Goal: Information Seeking & Learning: Check status

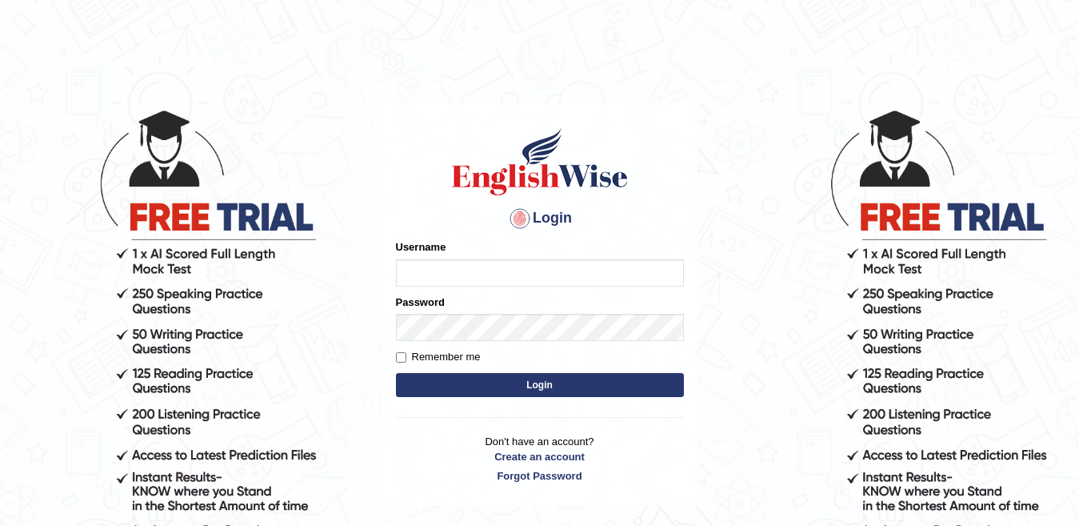
click at [426, 279] on input "Username" at bounding box center [540, 272] width 288 height 27
type input "Faiq2025"
click at [465, 391] on button "Login" at bounding box center [540, 385] width 288 height 24
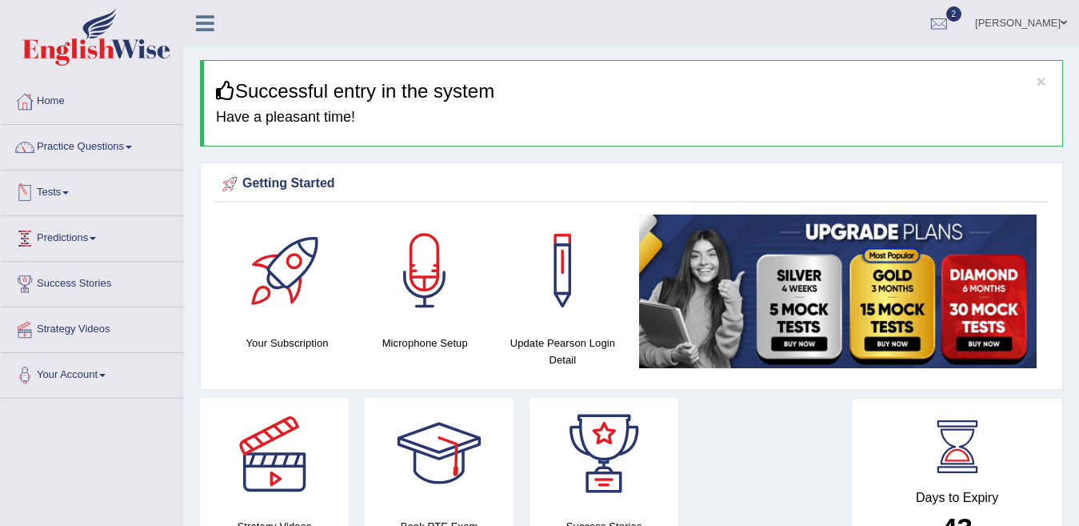
click at [98, 191] on link "Tests" at bounding box center [92, 190] width 182 height 40
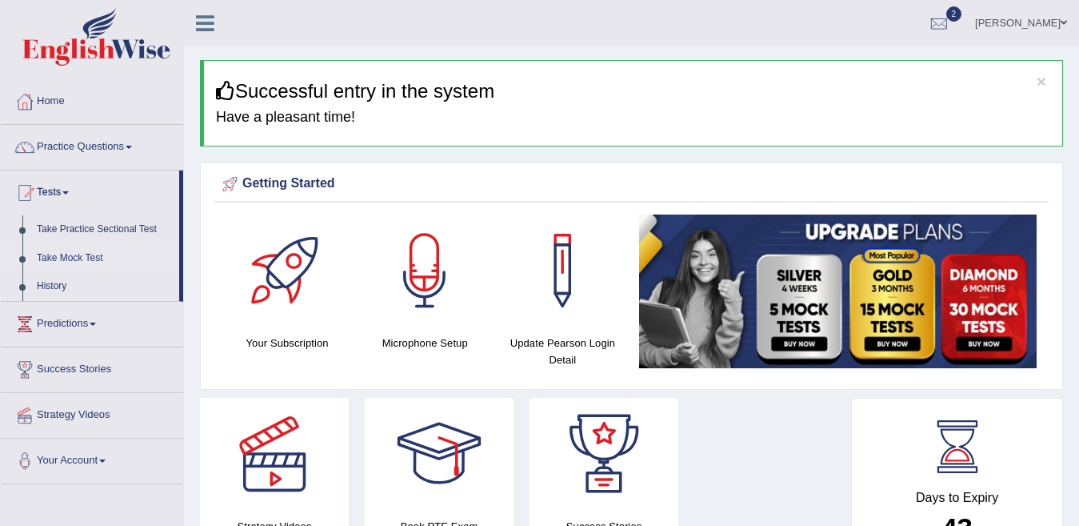
click at [72, 258] on link "Take Mock Test" at bounding box center [105, 258] width 150 height 29
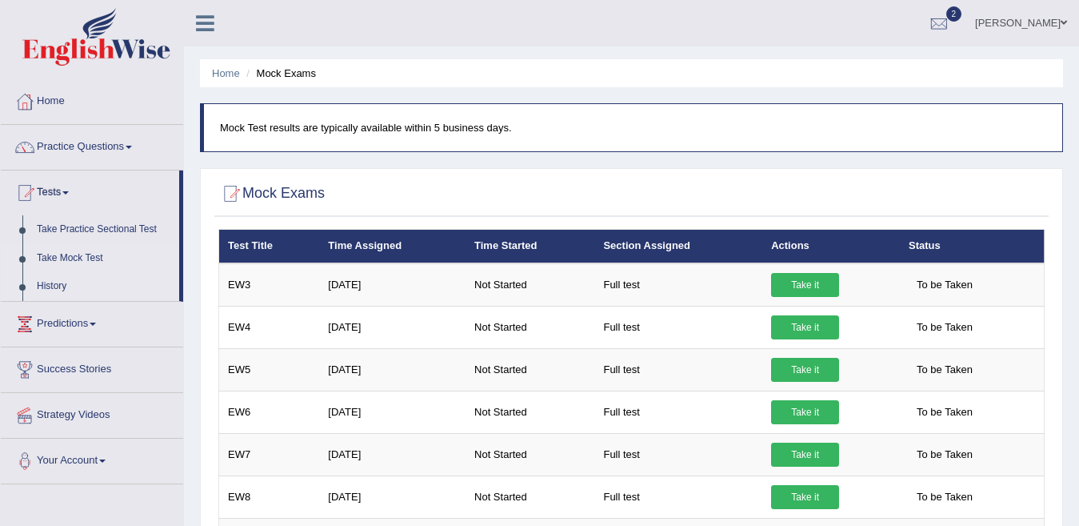
click at [58, 287] on link "History" at bounding box center [105, 286] width 150 height 29
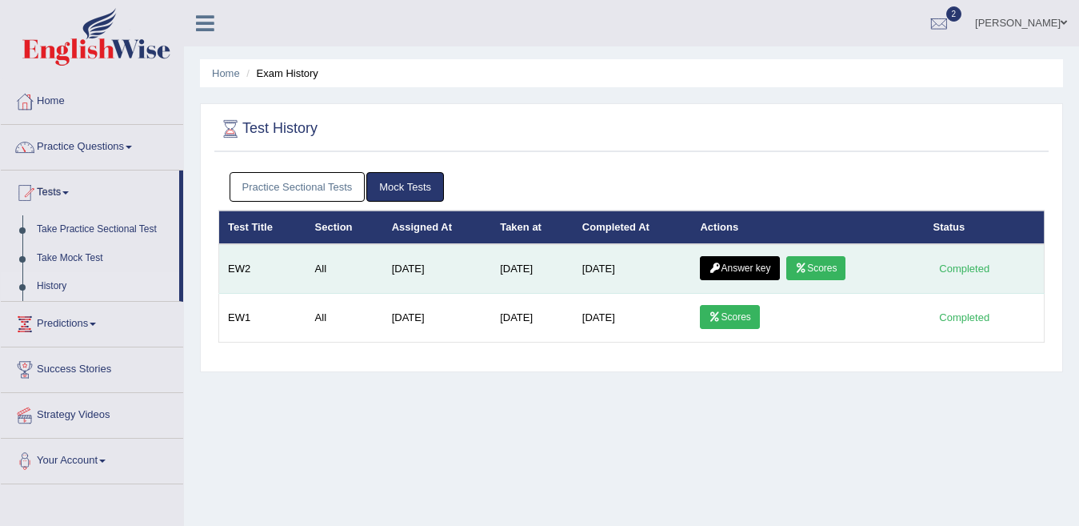
click at [822, 262] on link "Scores" at bounding box center [816, 268] width 59 height 24
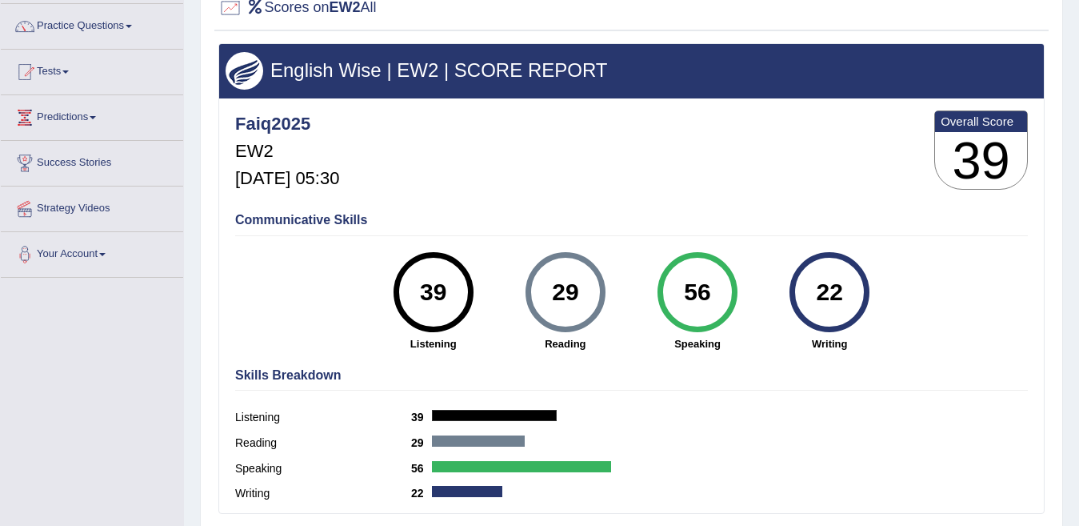
scroll to position [120, 0]
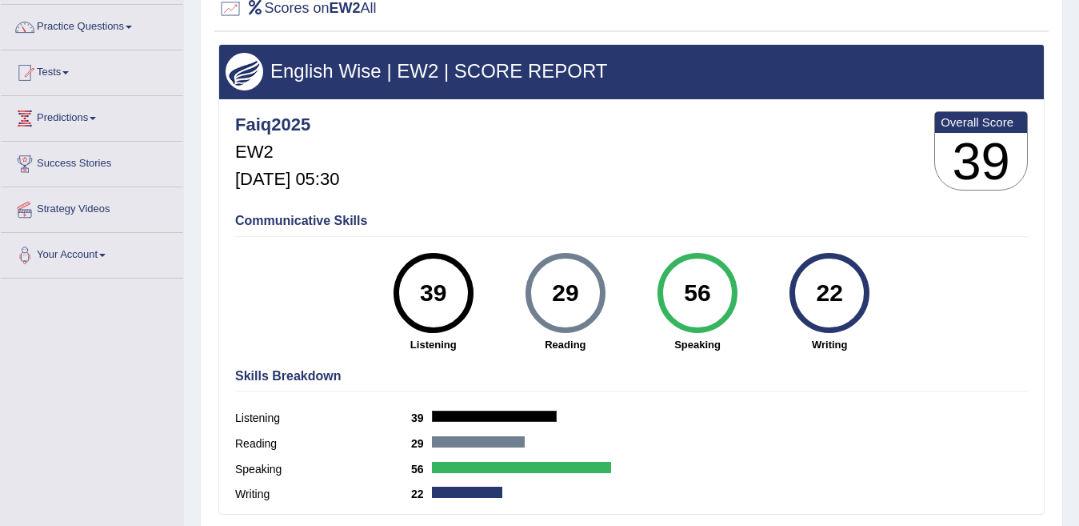
drag, startPoint x: 1075, startPoint y: 344, endPoint x: 1069, endPoint y: 391, distance: 47.5
click at [1069, 391] on div "Home History Scores Scores on EW2 All English Wise | EW2 | SCORE REPORT Faiq202…" at bounding box center [631, 280] width 895 height 800
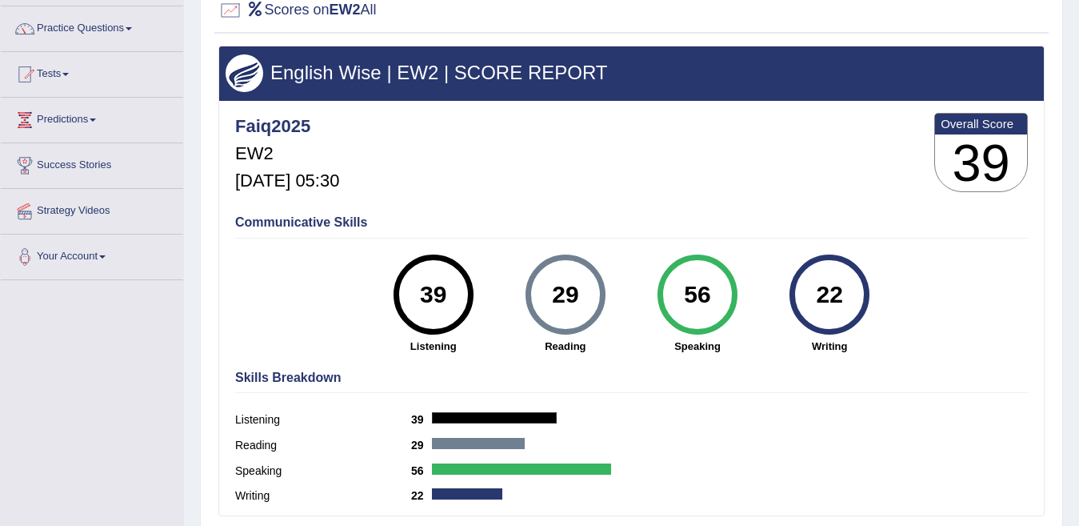
scroll to position [0, 0]
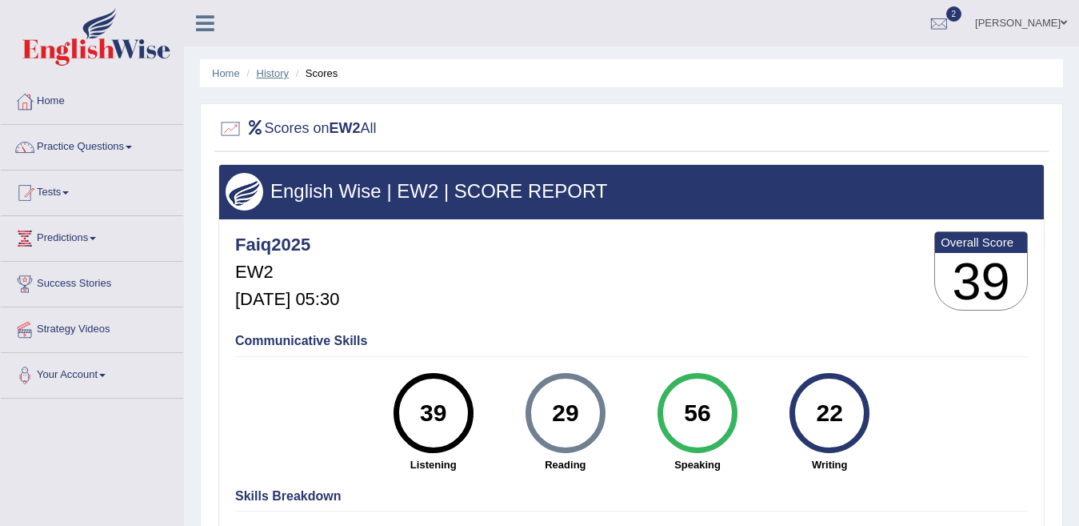
click at [275, 78] on link "History" at bounding box center [273, 73] width 32 height 12
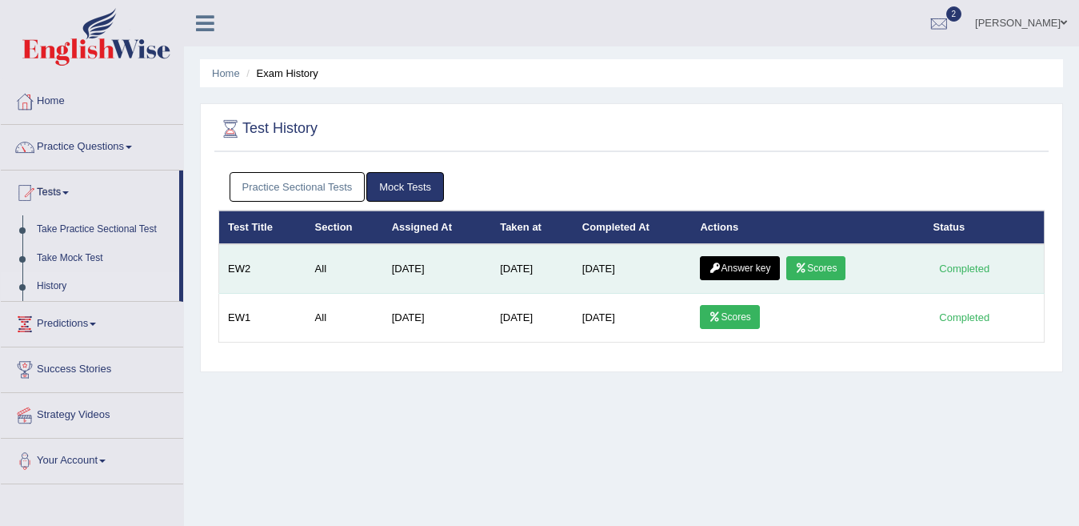
click at [348, 274] on td "All" at bounding box center [344, 269] width 77 height 50
click at [718, 266] on icon at bounding box center [715, 268] width 12 height 10
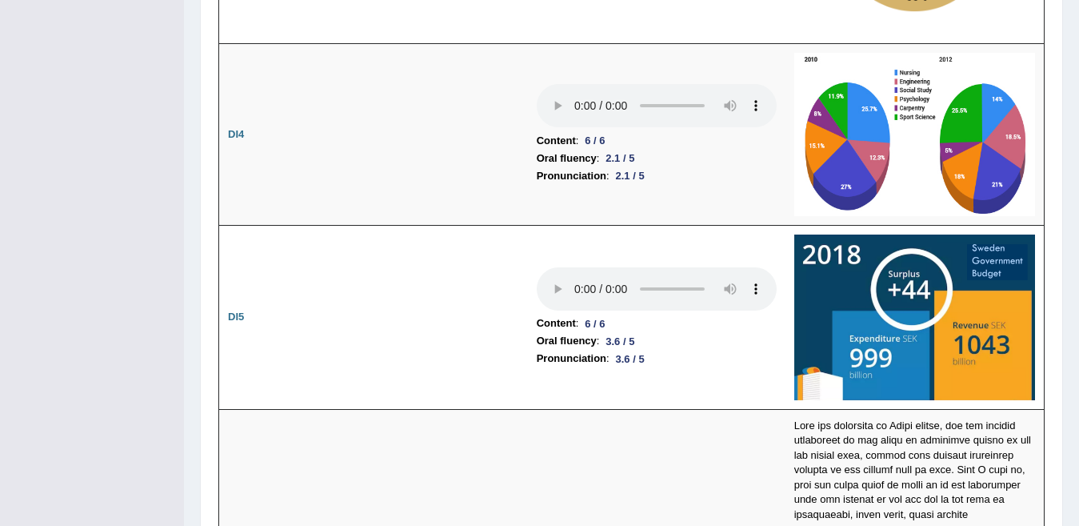
scroll to position [2950, 0]
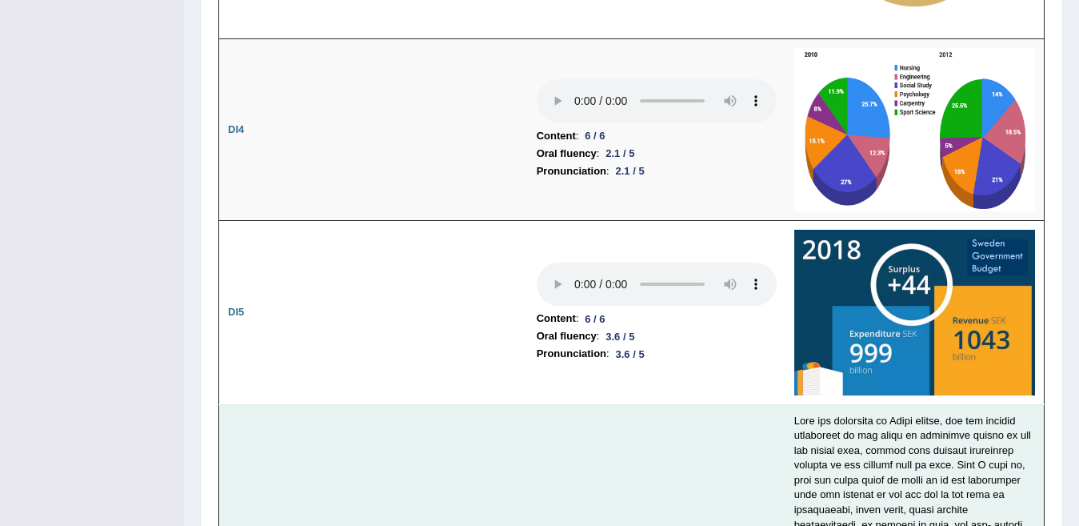
drag, startPoint x: 768, startPoint y: 419, endPoint x: 723, endPoint y: 480, distance: 75.5
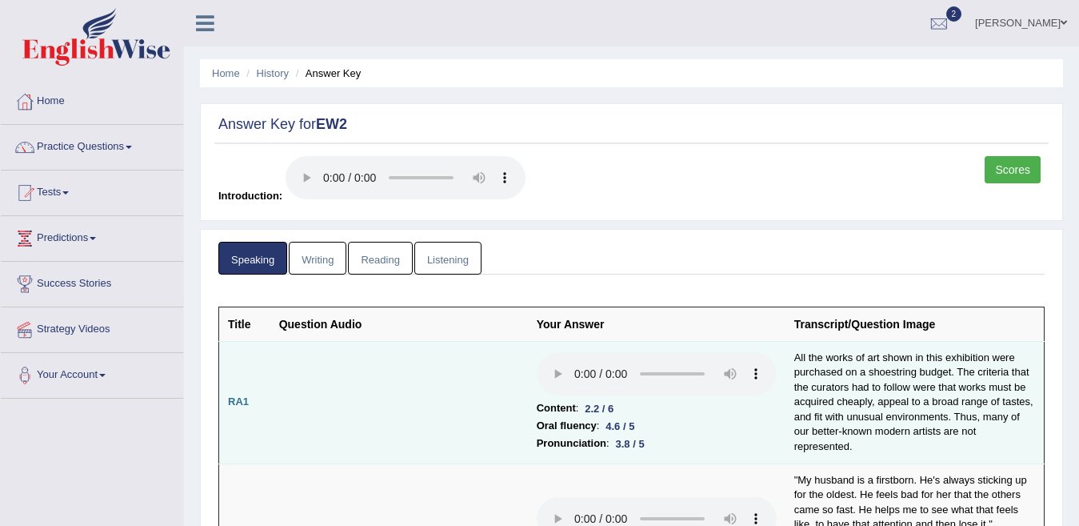
scroll to position [0, 0]
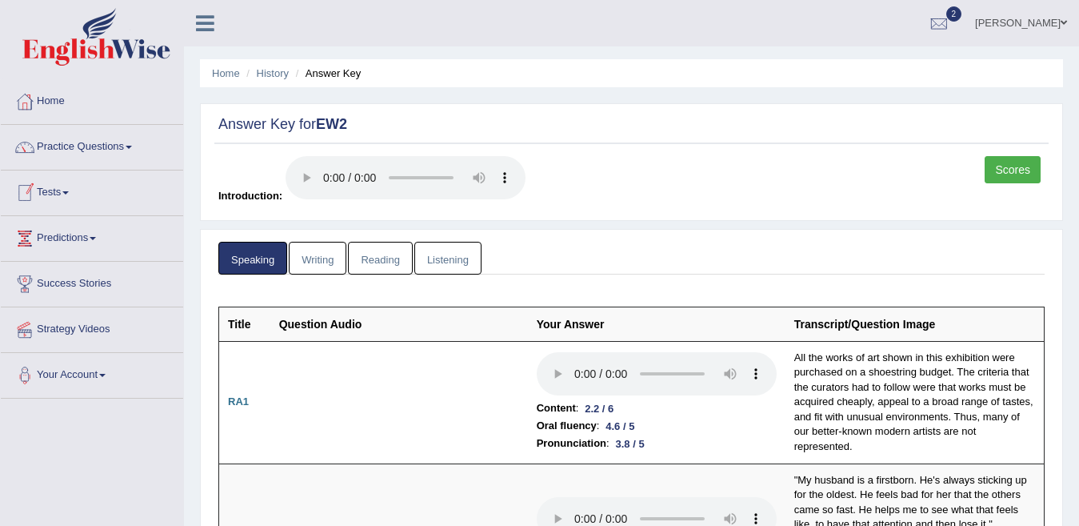
click at [320, 247] on link "Writing" at bounding box center [318, 258] width 58 height 33
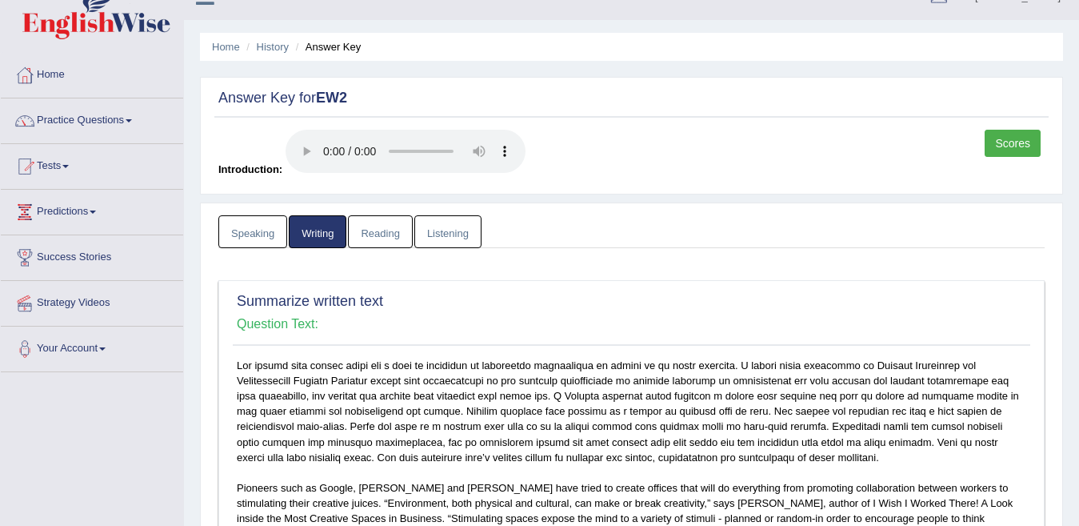
scroll to position [20, 0]
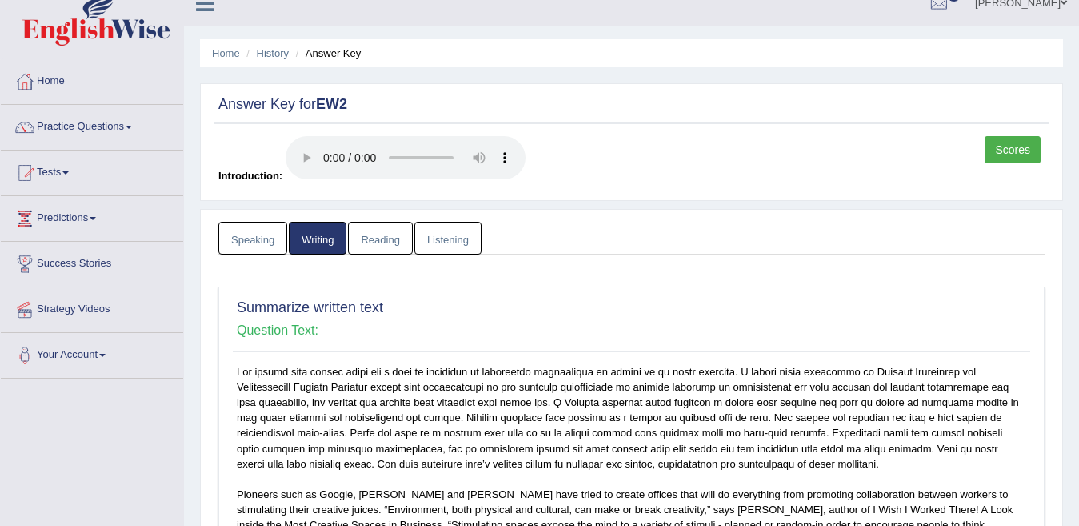
click at [377, 238] on link "Reading" at bounding box center [380, 238] width 64 height 33
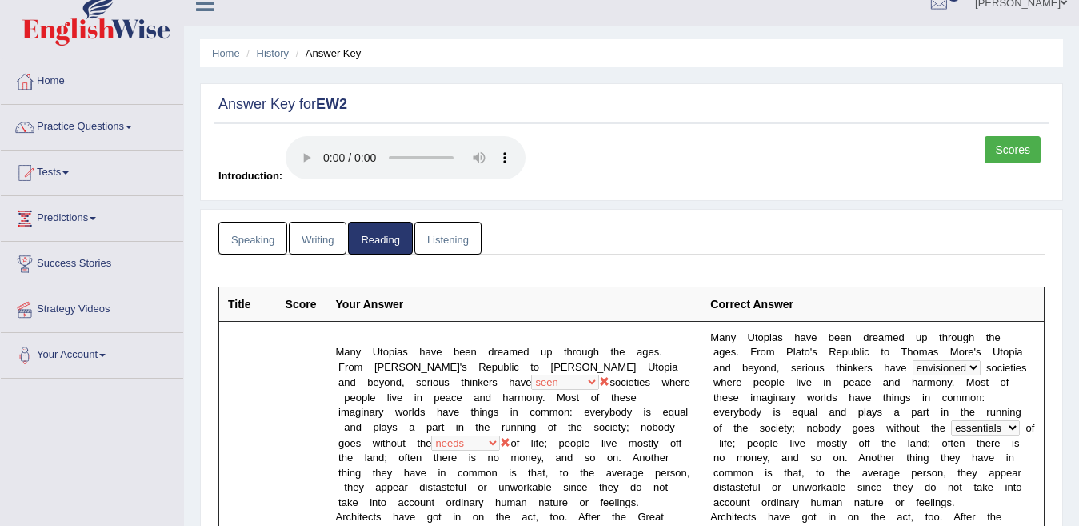
click at [442, 230] on link "Listening" at bounding box center [447, 238] width 67 height 33
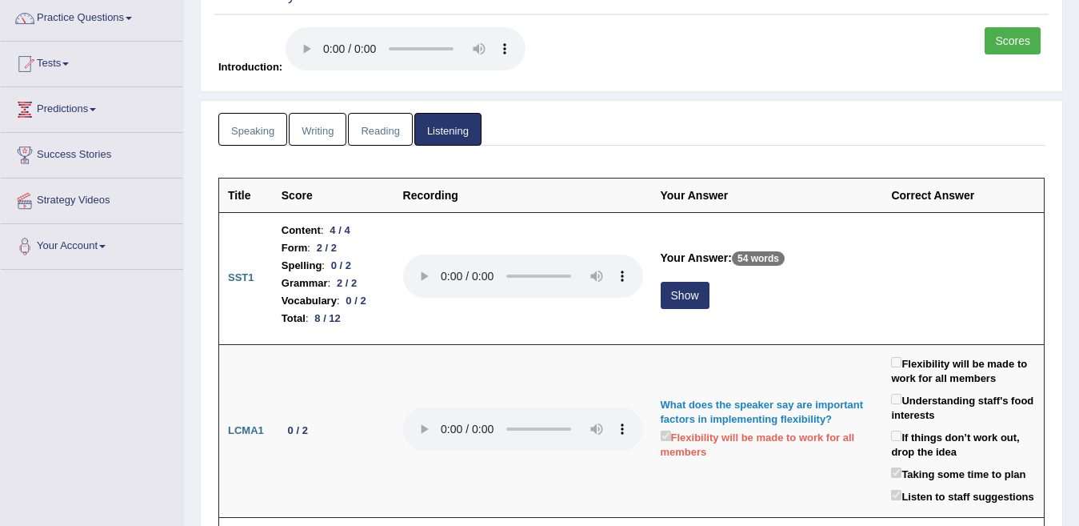
scroll to position [0, 0]
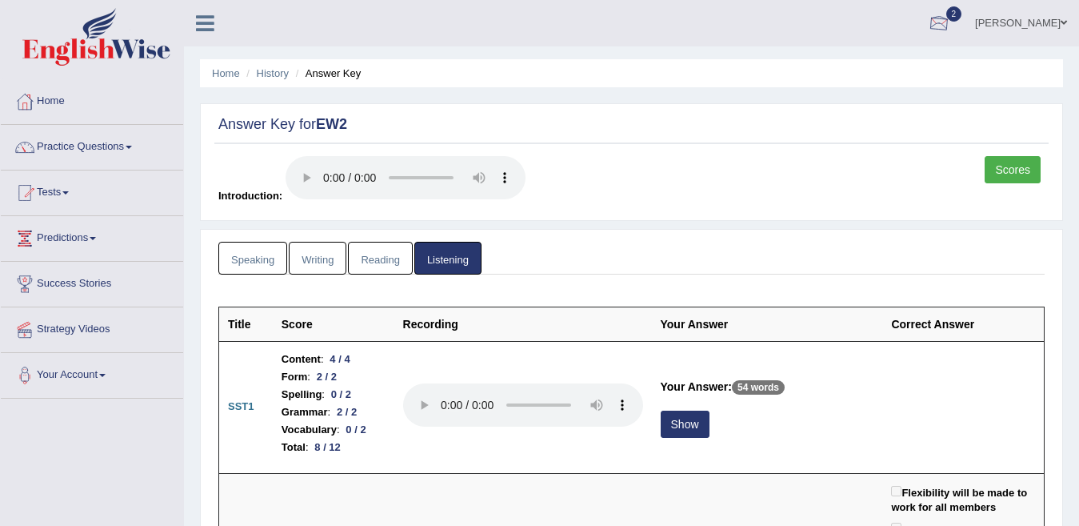
click at [951, 16] on div at bounding box center [939, 24] width 24 height 24
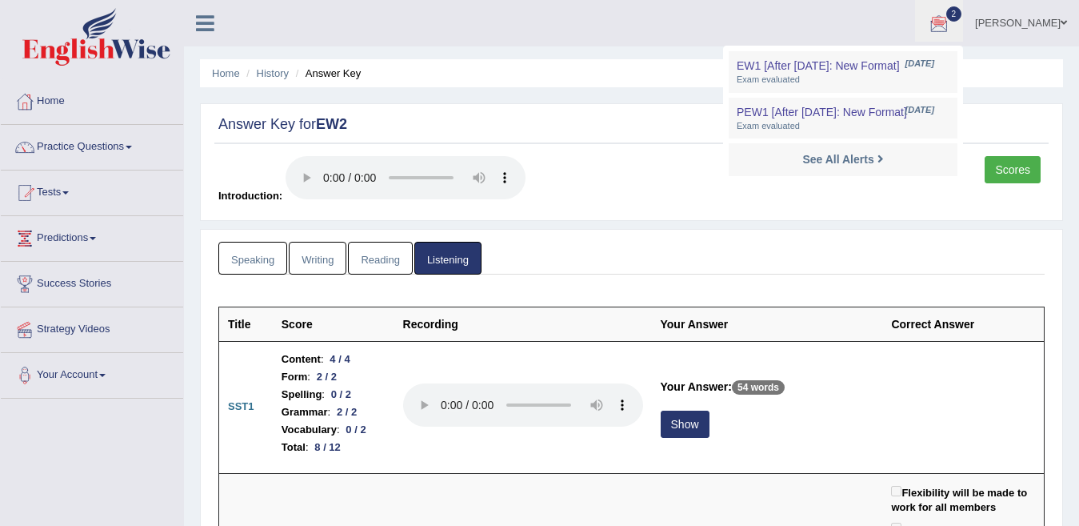
click at [954, 188] on div "Scores Introduction:" at bounding box center [631, 184] width 835 height 56
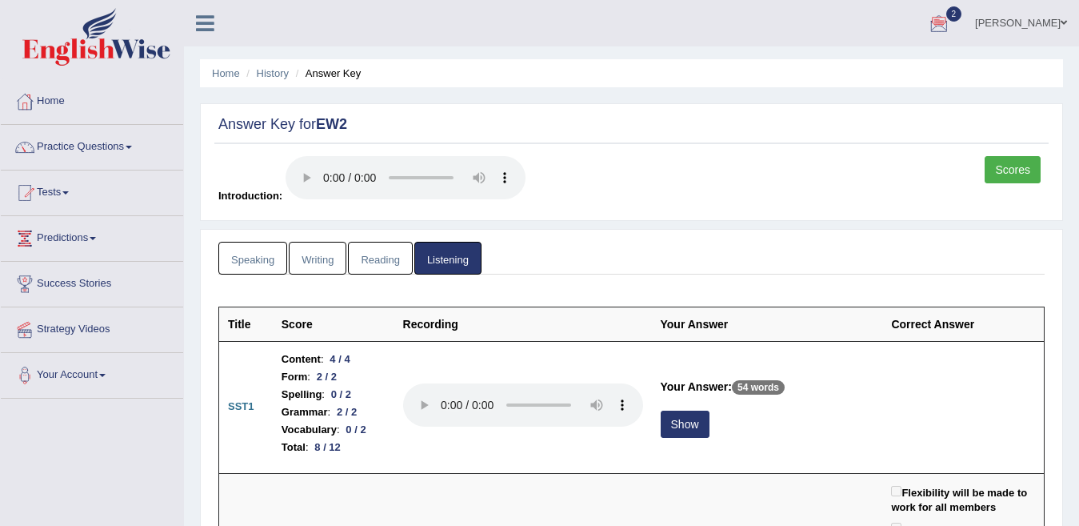
click at [999, 171] on link "Scores" at bounding box center [1013, 169] width 56 height 27
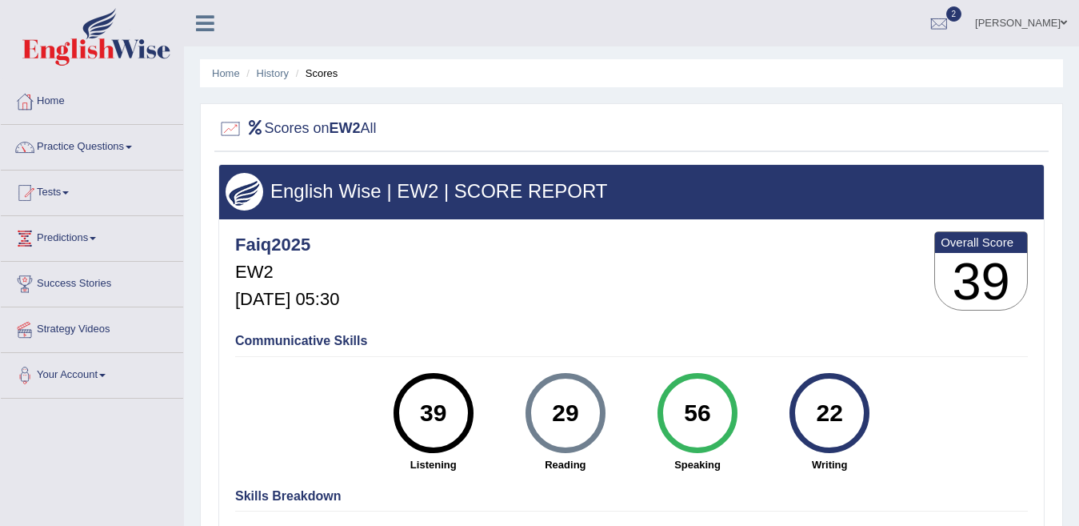
click at [225, 79] on li "Home" at bounding box center [226, 73] width 28 height 15
click at [226, 75] on link "Home" at bounding box center [226, 73] width 28 height 12
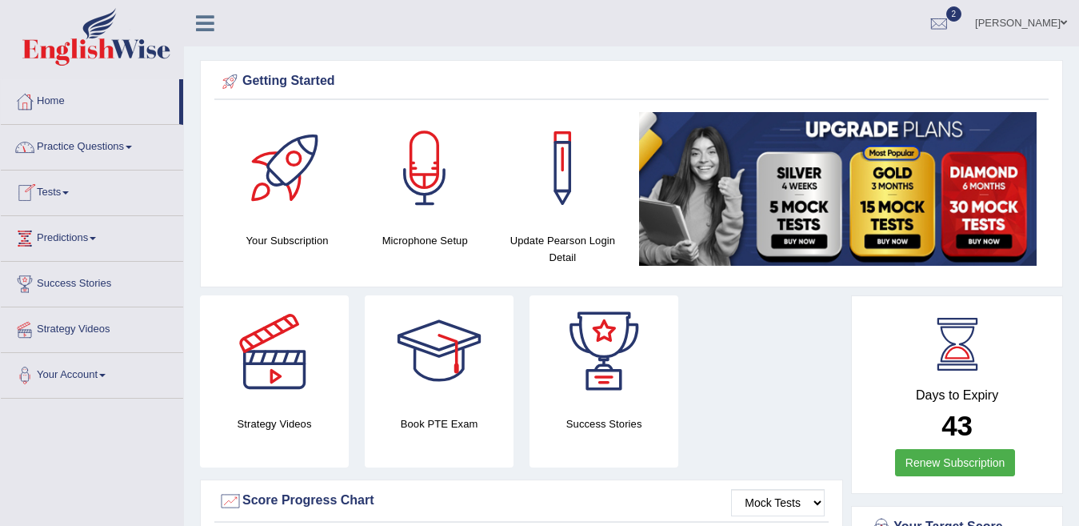
click at [71, 196] on link "Tests" at bounding box center [92, 190] width 182 height 40
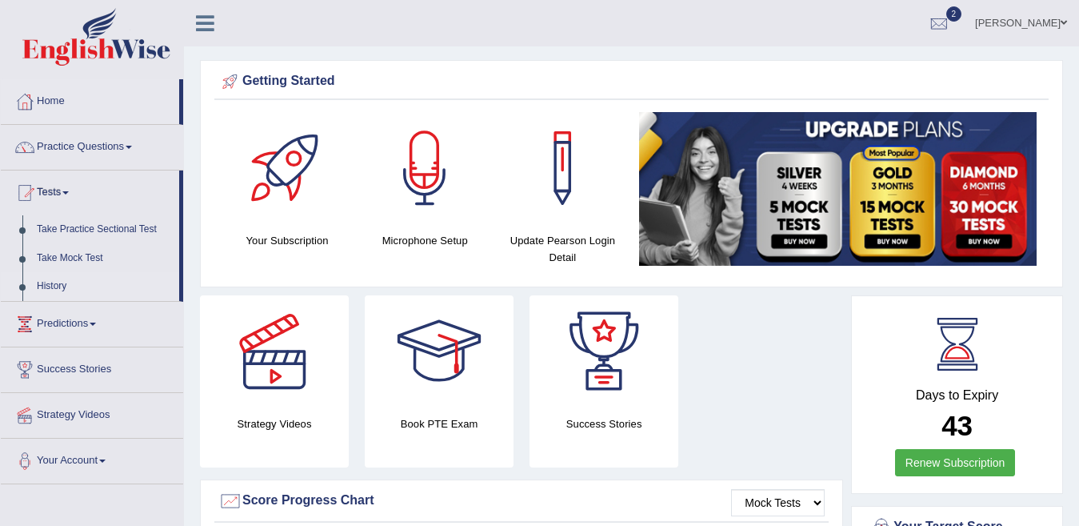
click at [51, 287] on link "History" at bounding box center [105, 286] width 150 height 29
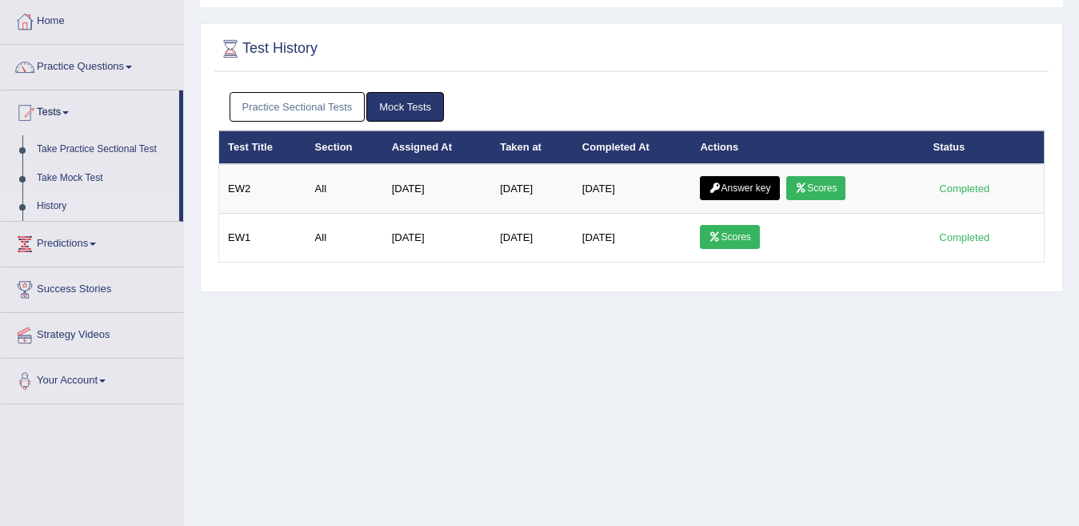
scroll to position [78, 0]
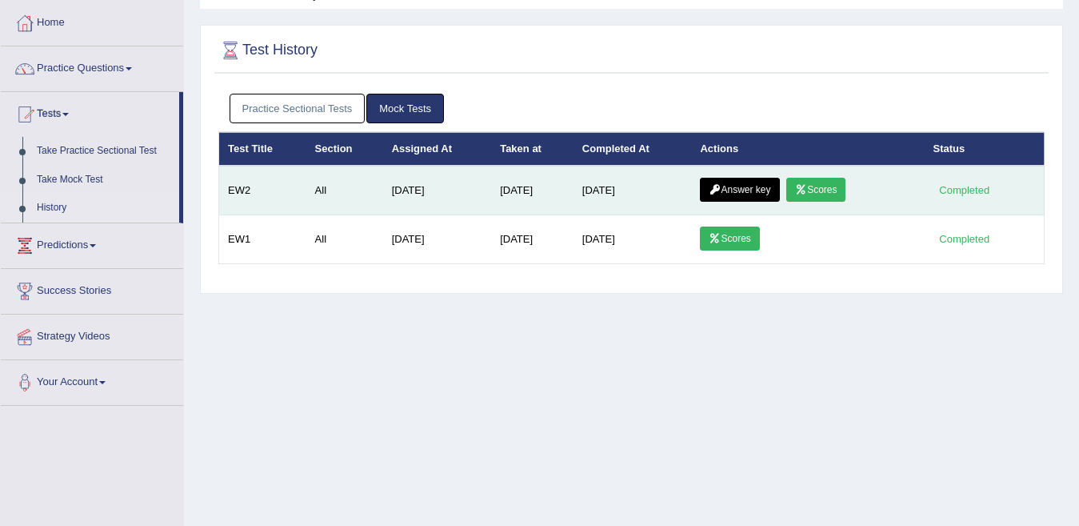
click at [400, 206] on td "[DATE]" at bounding box center [437, 191] width 109 height 50
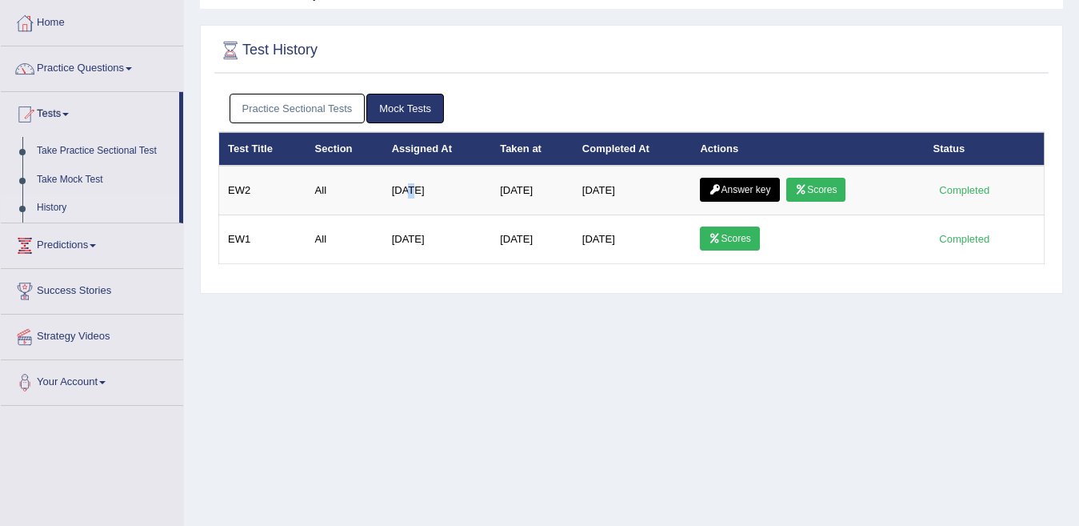
click at [304, 109] on link "Practice Sectional Tests" at bounding box center [298, 109] width 136 height 30
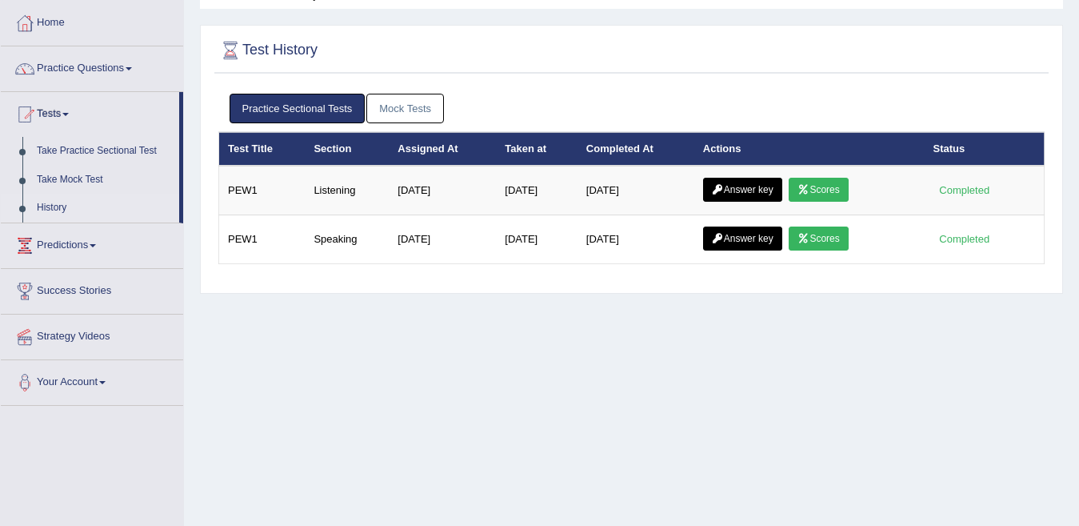
click at [393, 106] on link "Mock Tests" at bounding box center [405, 109] width 78 height 30
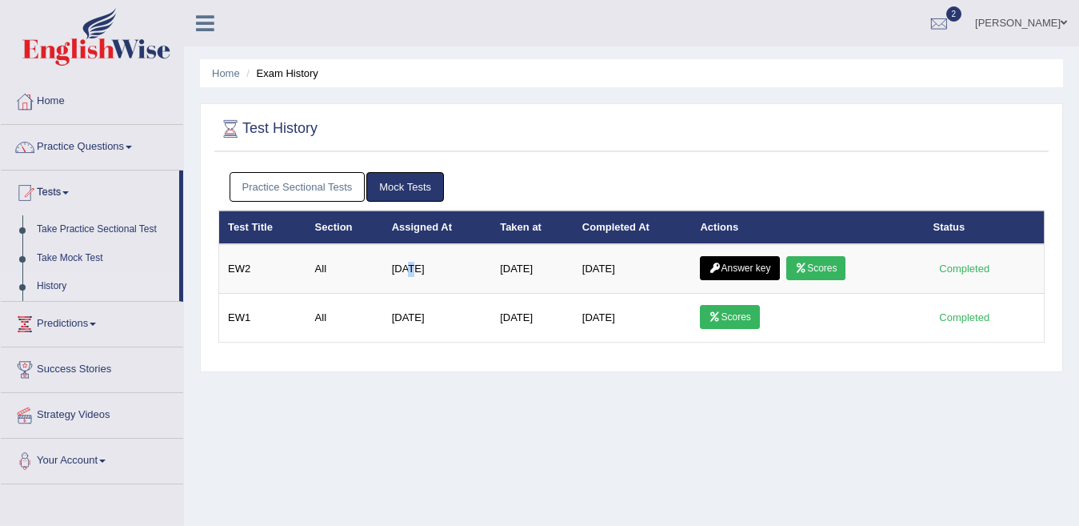
scroll to position [0, 0]
click at [298, 68] on li "Exam History" at bounding box center [280, 73] width 76 height 15
click at [349, 189] on link "Practice Sectional Tests" at bounding box center [298, 187] width 136 height 30
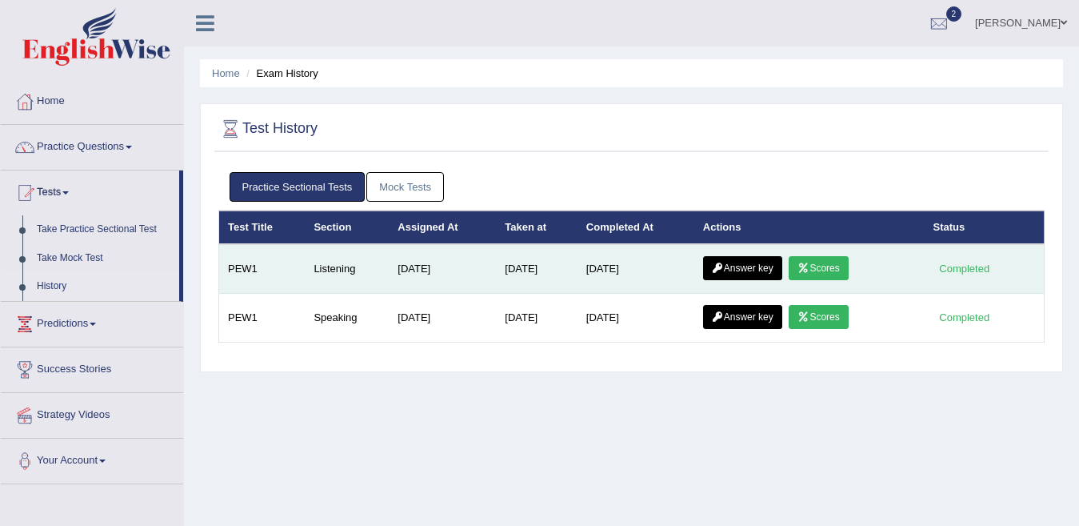
click at [576, 265] on td "[DATE]" at bounding box center [537, 269] width 82 height 50
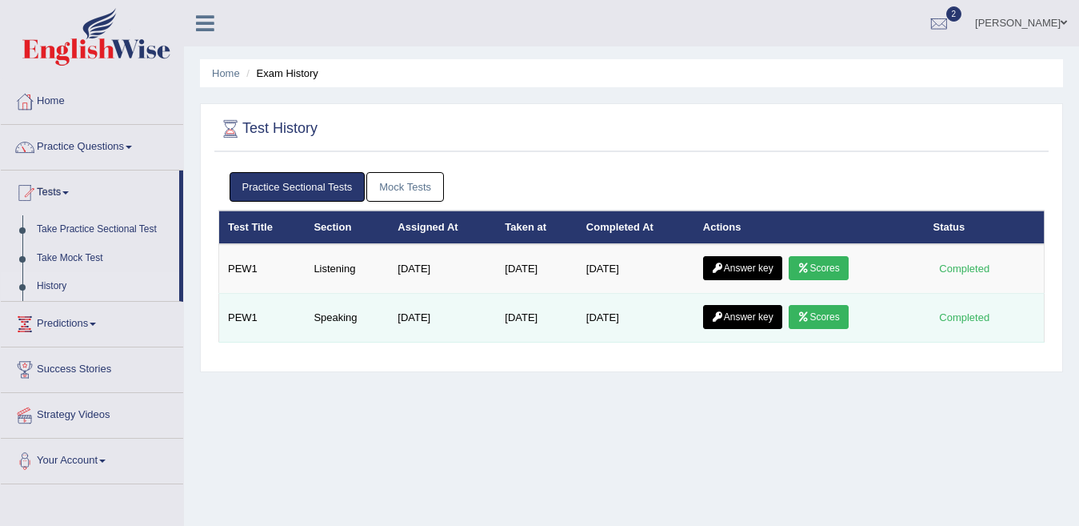
click at [798, 321] on link "Scores" at bounding box center [818, 317] width 59 height 24
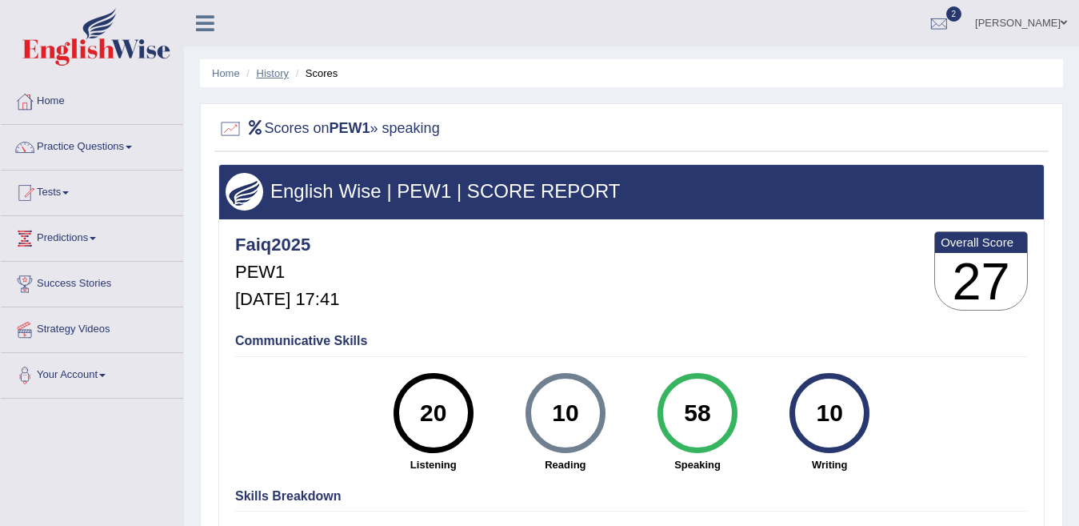
click at [262, 70] on link "History" at bounding box center [273, 73] width 32 height 12
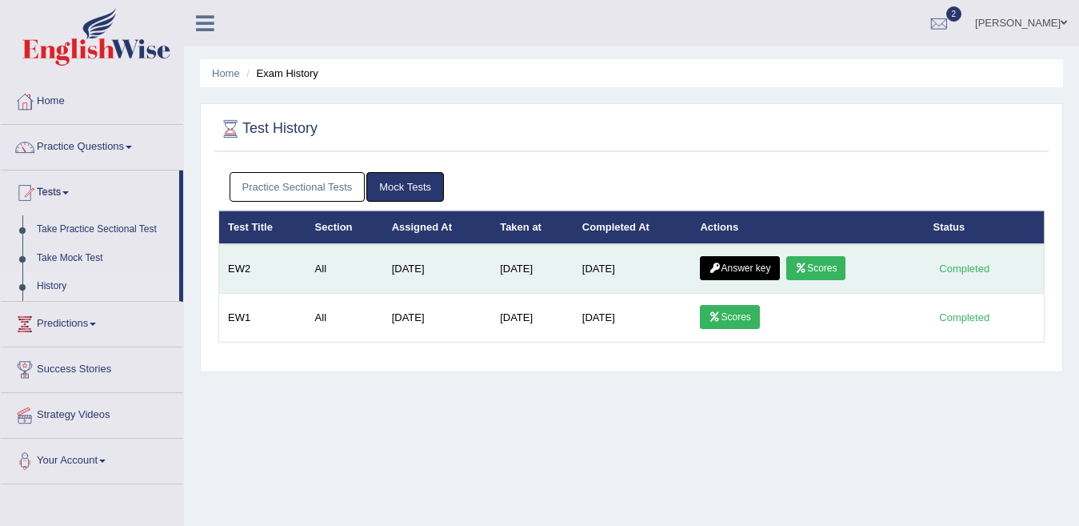
click at [710, 266] on link "Answer key" at bounding box center [739, 268] width 79 height 24
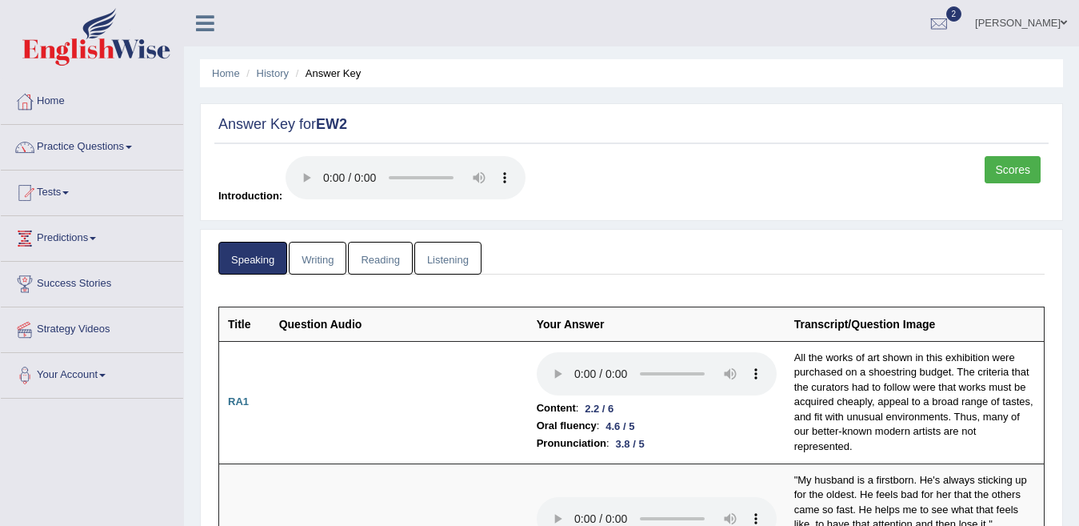
click at [198, 27] on icon at bounding box center [205, 23] width 18 height 21
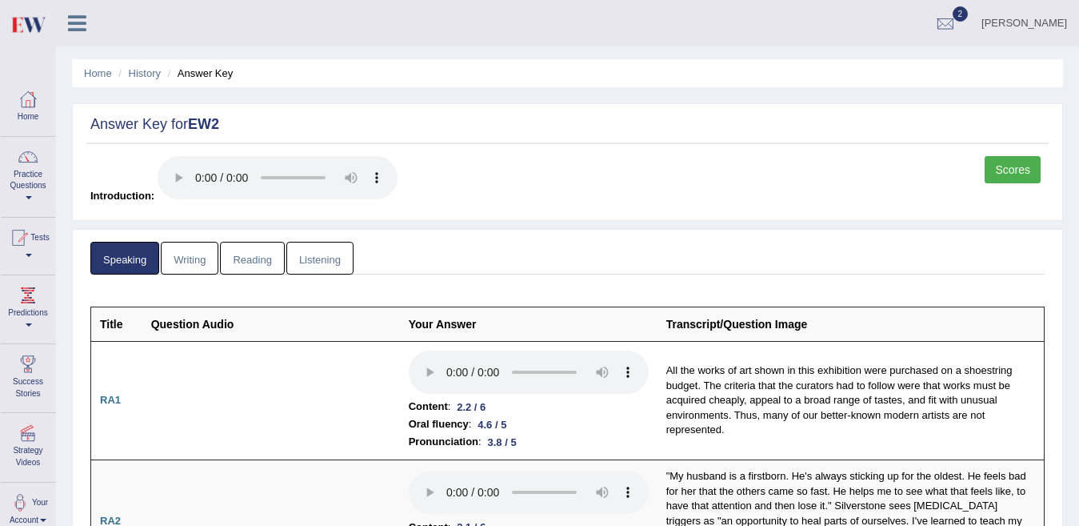
click at [72, 18] on icon at bounding box center [77, 23] width 18 height 21
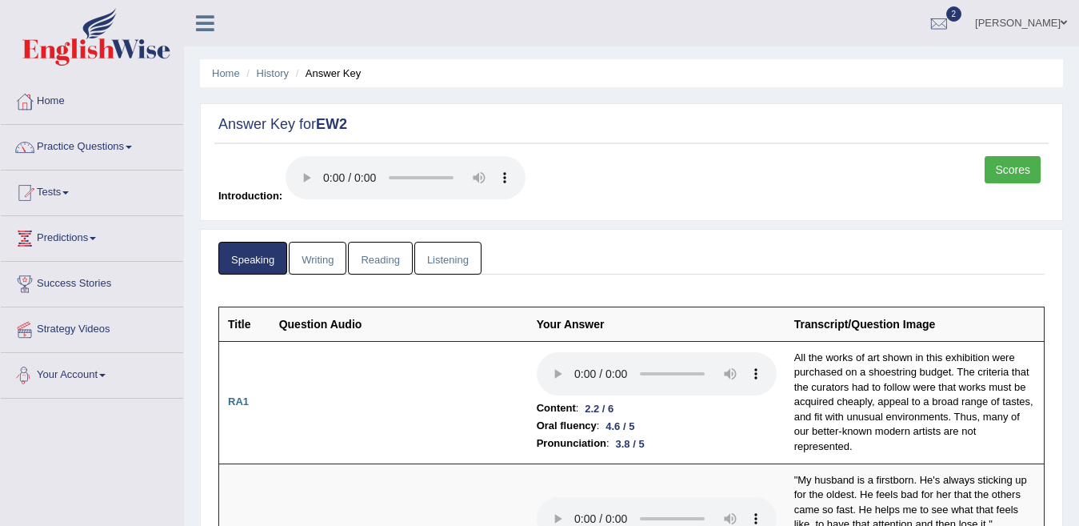
click at [114, 372] on link "Your Account" at bounding box center [92, 373] width 182 height 40
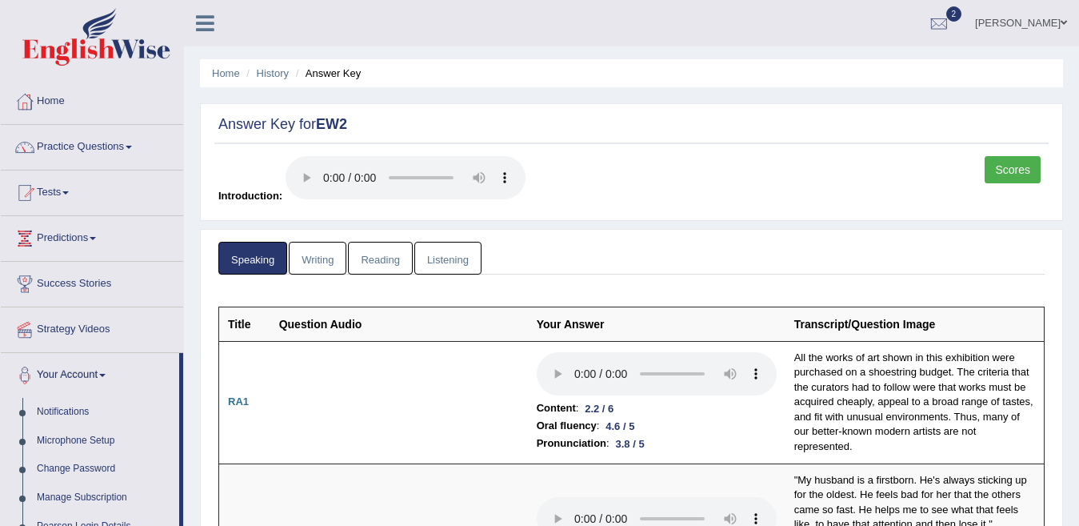
click at [338, 35] on div "Faiq Ahmed Toggle navigation Username: Faiq2025 Access Type: Online Subscriptio…" at bounding box center [631, 23] width 895 height 46
click at [951, 22] on div at bounding box center [939, 24] width 24 height 24
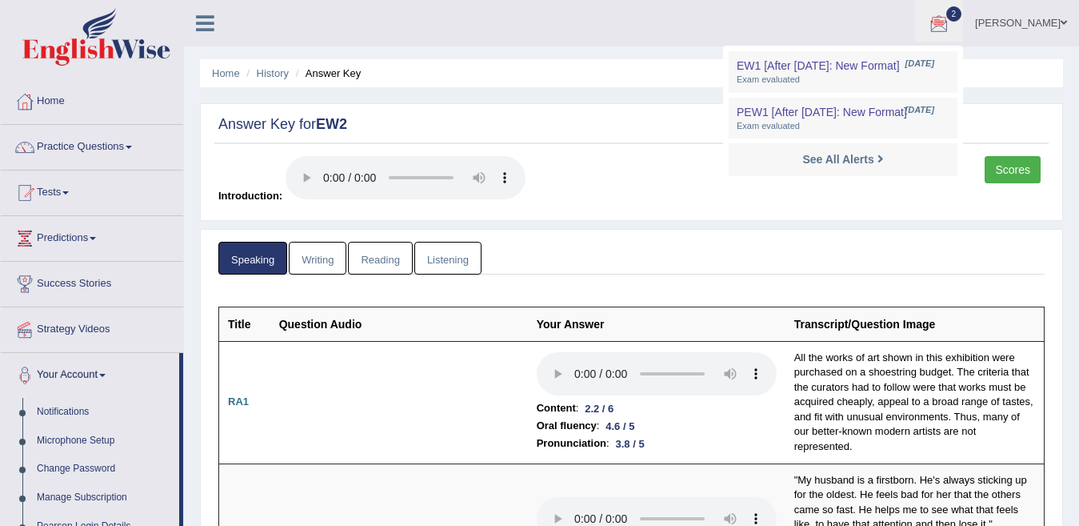
click at [645, 26] on ul "Faiq Ahmed Toggle navigation Username: Faiq2025 Access Type: Online Subscriptio…" at bounding box center [766, 23] width 626 height 46
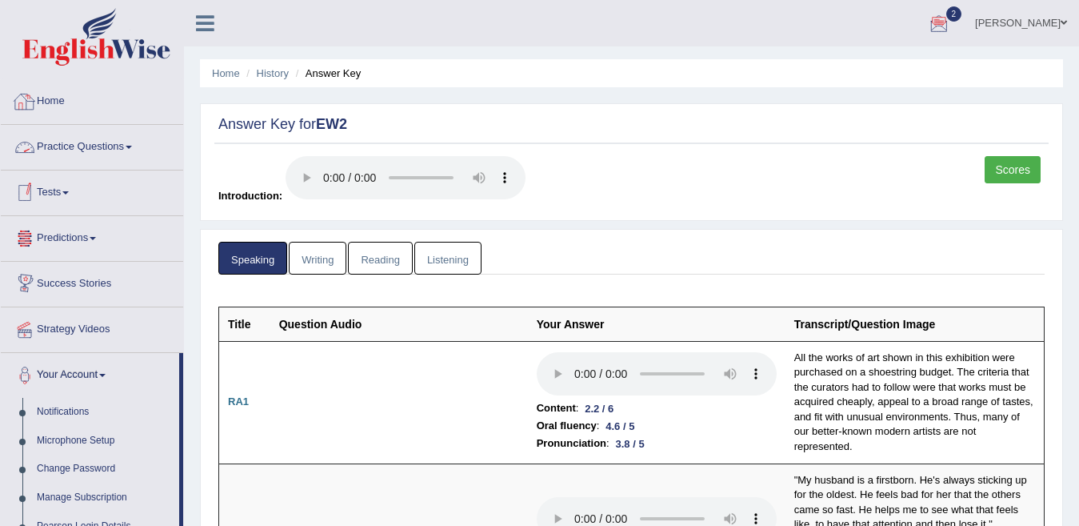
click at [67, 100] on link "Home" at bounding box center [92, 99] width 182 height 40
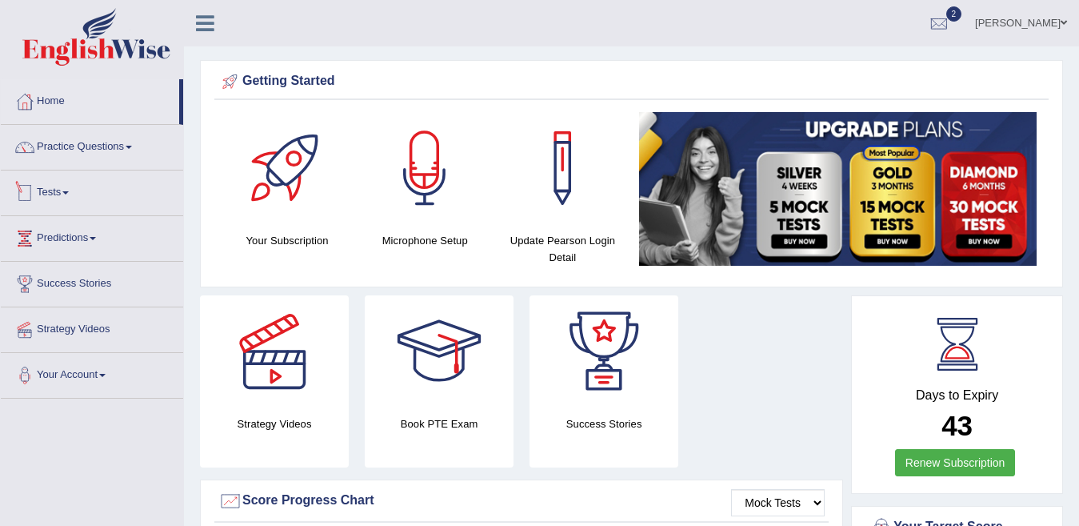
click at [78, 194] on link "Tests" at bounding box center [92, 190] width 182 height 40
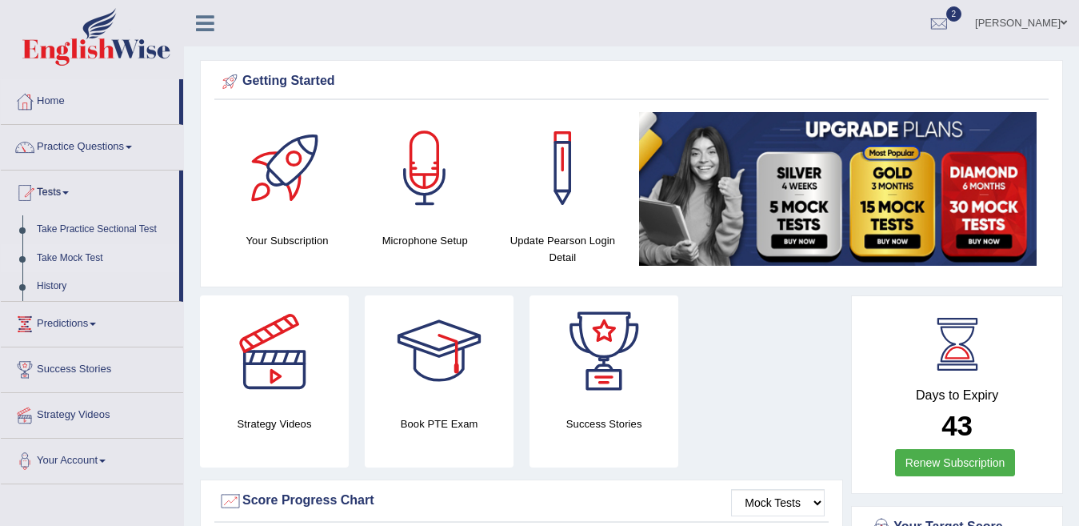
click at [71, 261] on link "Take Mock Test" at bounding box center [105, 258] width 150 height 29
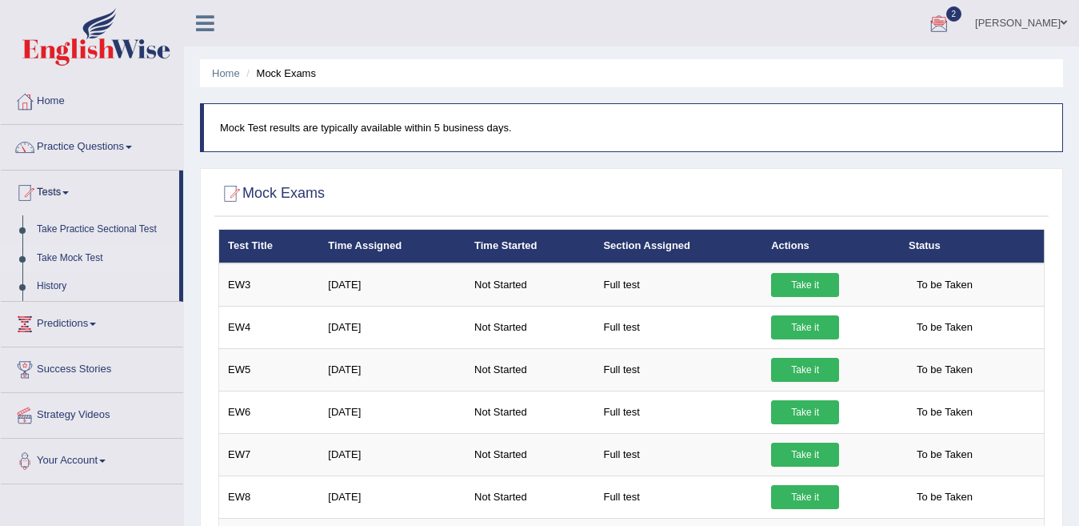
click at [963, 12] on span "2" at bounding box center [955, 13] width 16 height 15
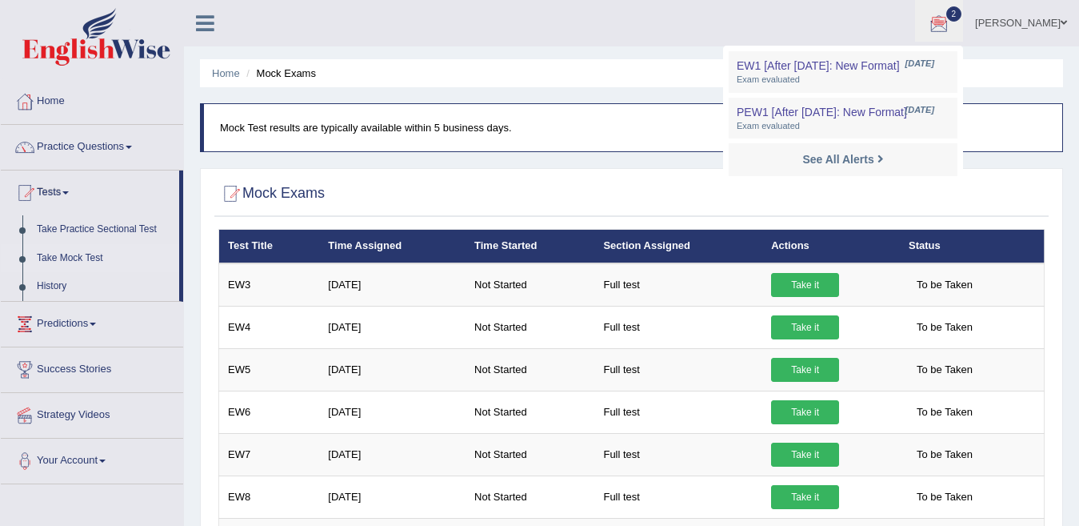
click at [772, 33] on ul "[PERSON_NAME] Toggle navigation Username: Faiq2025 Access Type: Online Subscrip…" at bounding box center [766, 23] width 626 height 46
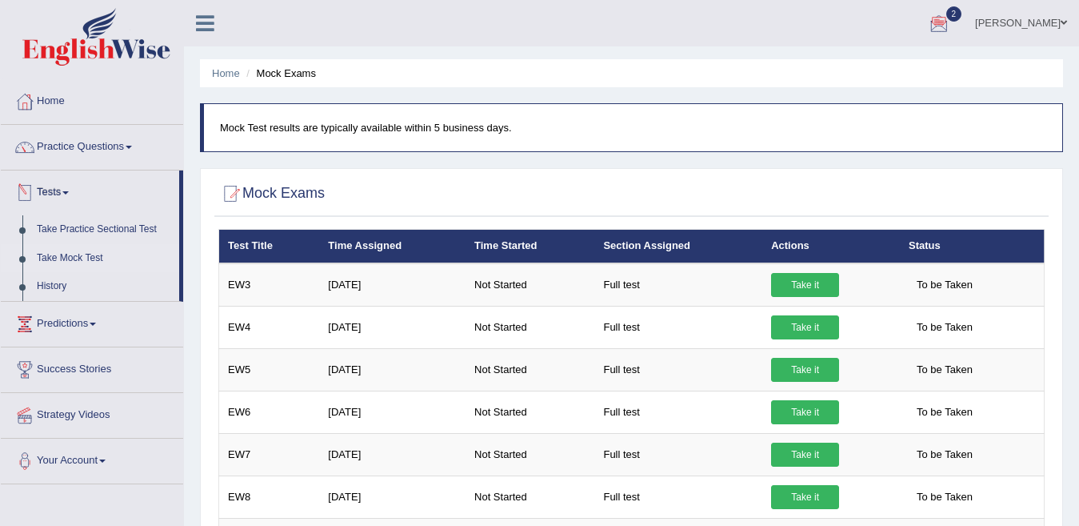
click at [68, 192] on span at bounding box center [65, 192] width 6 height 3
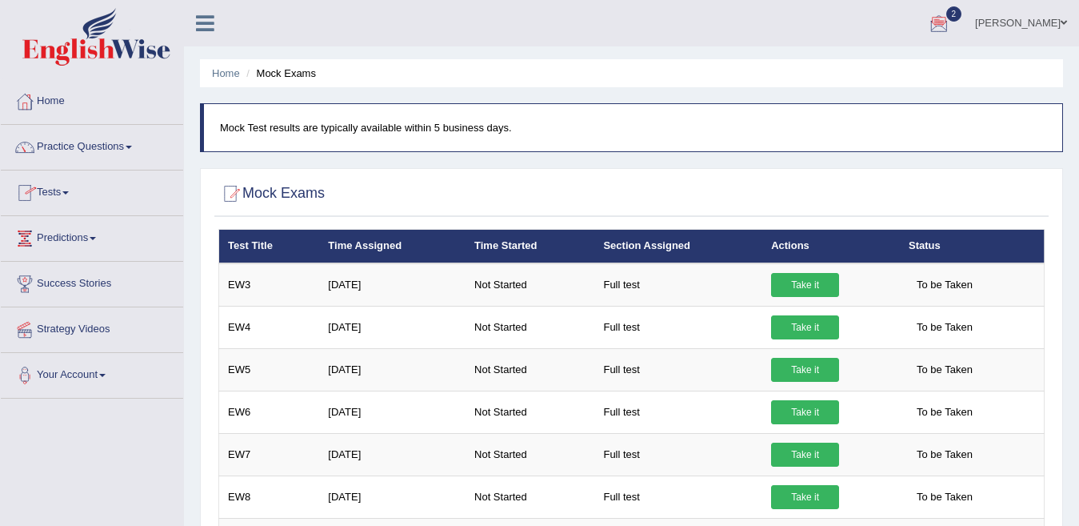
click at [71, 194] on link "Tests" at bounding box center [92, 190] width 182 height 40
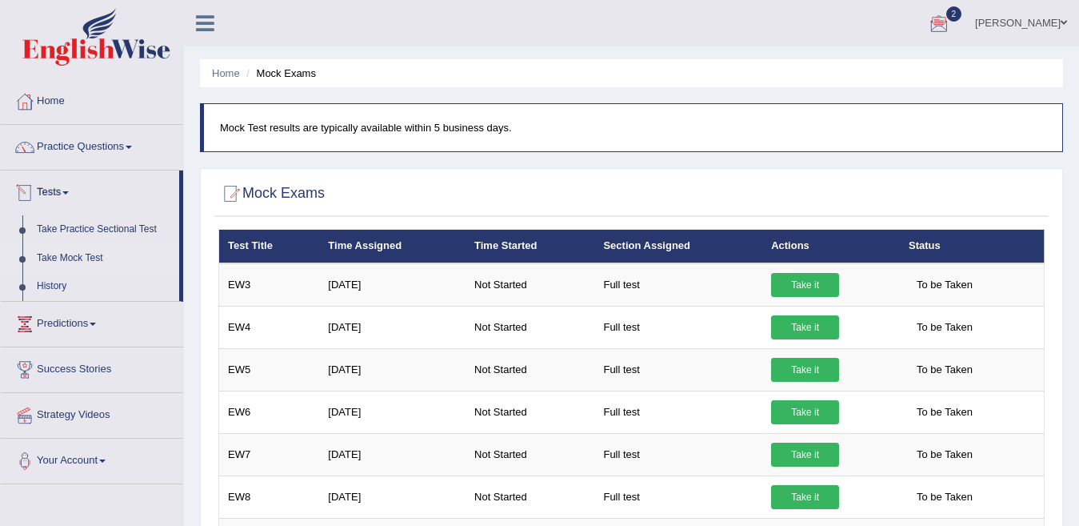
click at [61, 189] on link "Tests" at bounding box center [90, 190] width 178 height 40
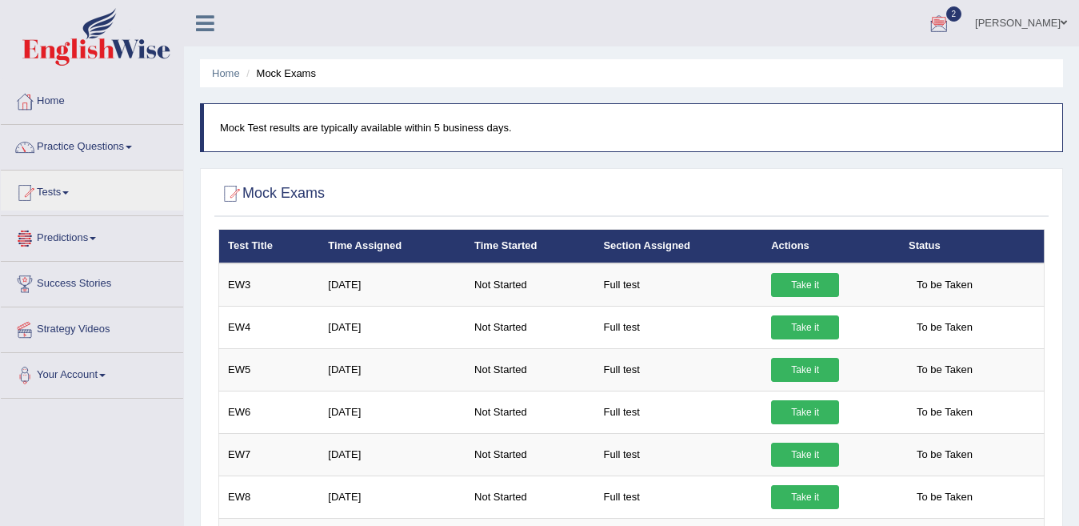
click at [100, 240] on link "Predictions" at bounding box center [92, 236] width 182 height 40
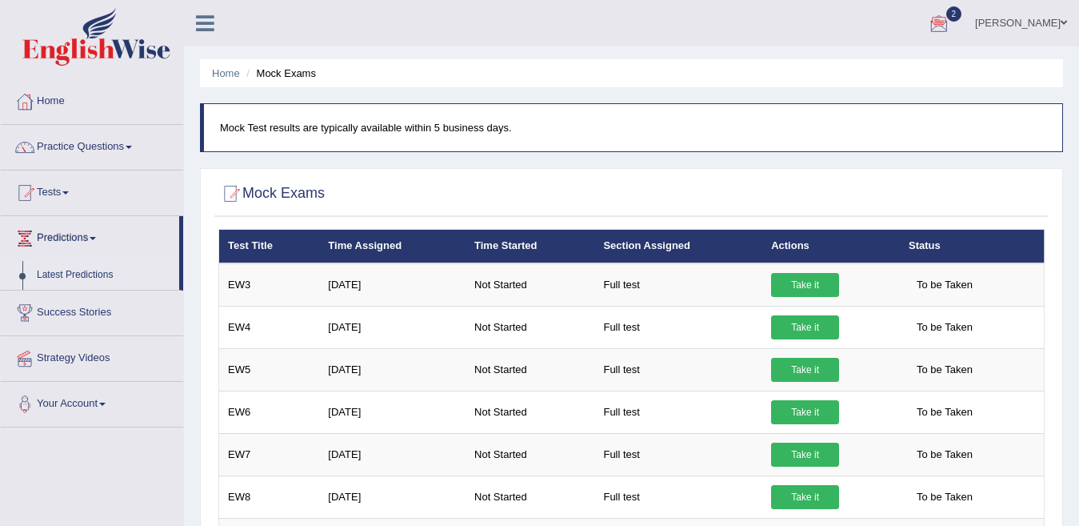
drag, startPoint x: 25, startPoint y: 282, endPoint x: 29, endPoint y: 275, distance: 8.2
click at [29, 275] on li "Latest Predictions" at bounding box center [90, 275] width 178 height 29
click at [97, 233] on link "Predictions" at bounding box center [90, 236] width 178 height 40
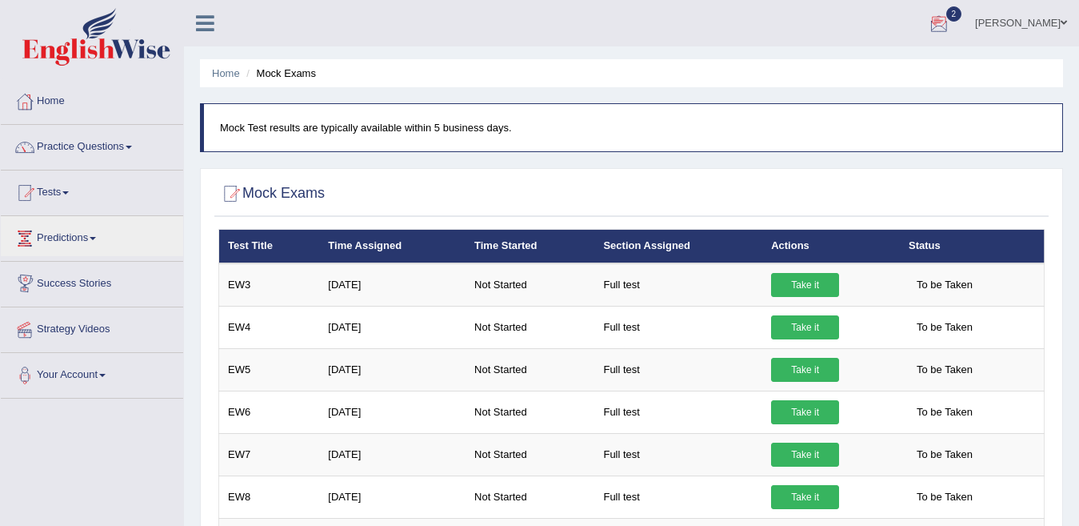
click at [951, 18] on div at bounding box center [939, 24] width 24 height 24
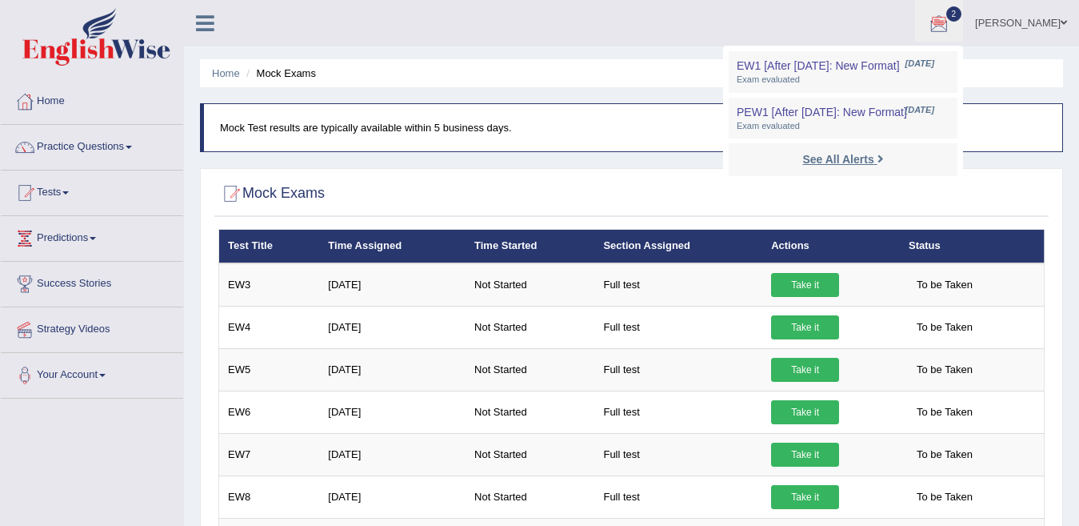
click at [887, 163] on link "See All Alerts" at bounding box center [843, 159] width 89 height 18
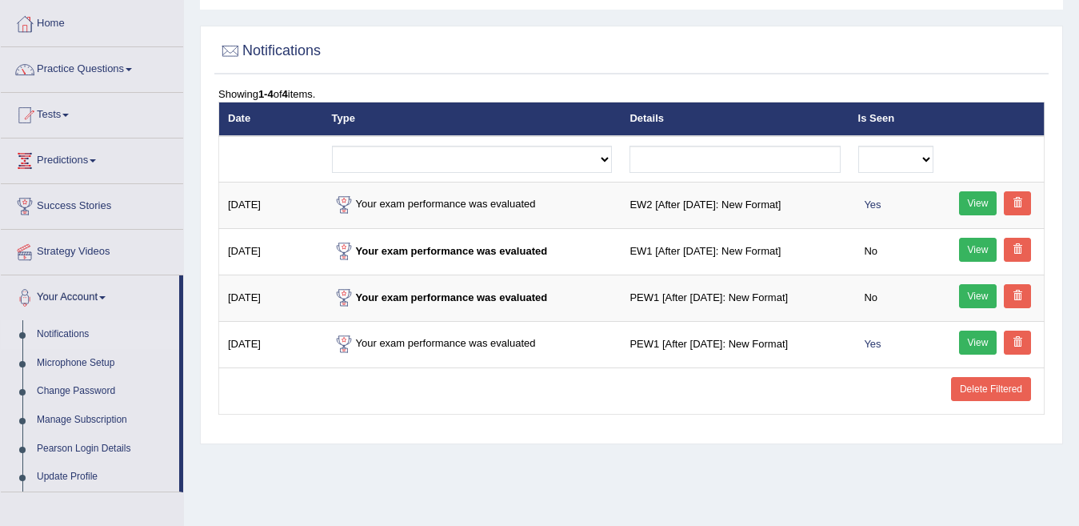
scroll to position [156, 0]
